Goal: Find specific page/section: Find specific page/section

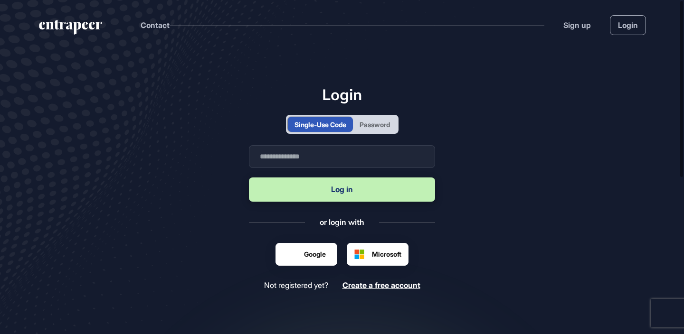
scroll to position [0, 0]
click at [630, 27] on link "Login" at bounding box center [628, 25] width 36 height 20
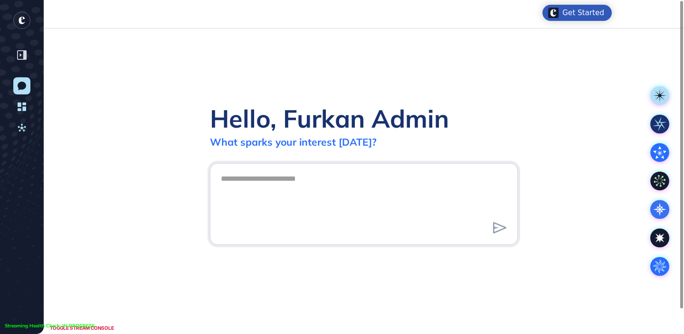
scroll to position [0, 0]
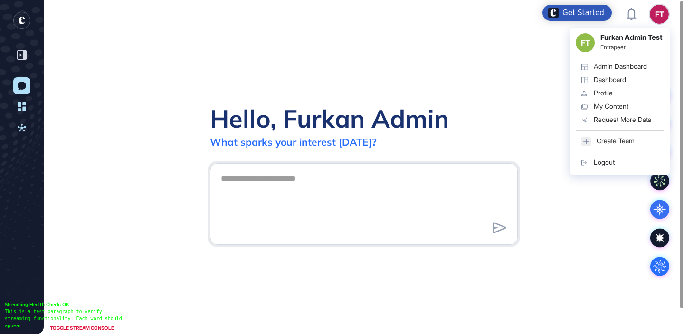
click at [619, 70] on div "Admin Dashboard" at bounding box center [619, 67] width 53 height 8
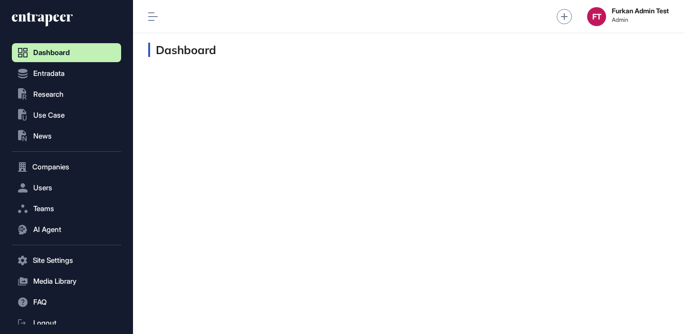
scroll to position [0, 0]
click at [93, 169] on button "Companies" at bounding box center [66, 167] width 109 height 19
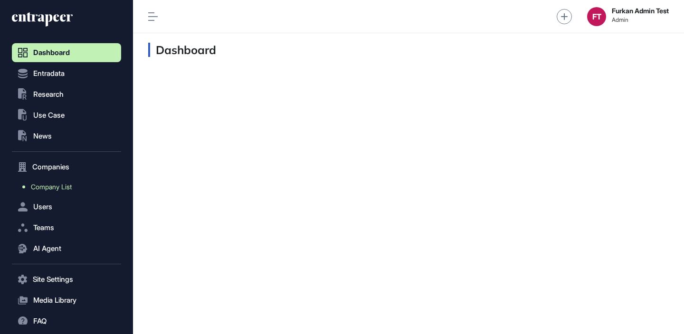
click at [85, 183] on link "Company List" at bounding box center [69, 187] width 104 height 17
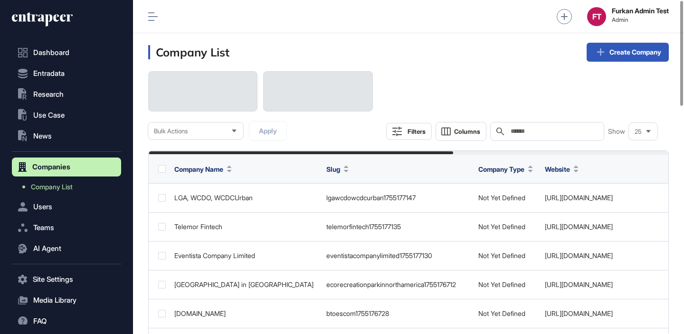
click at [559, 132] on input "text" at bounding box center [553, 132] width 88 height 8
type input "*****"
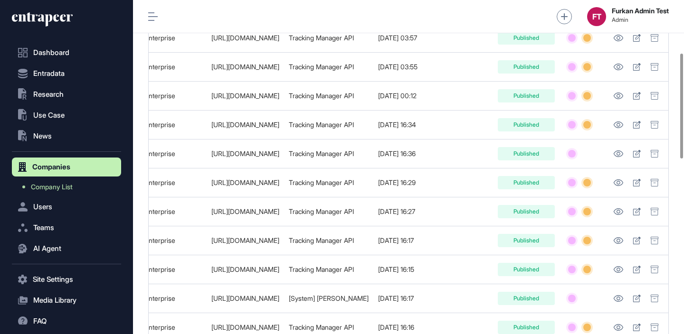
scroll to position [723, 0]
